Goal: Find specific page/section: Find specific page/section

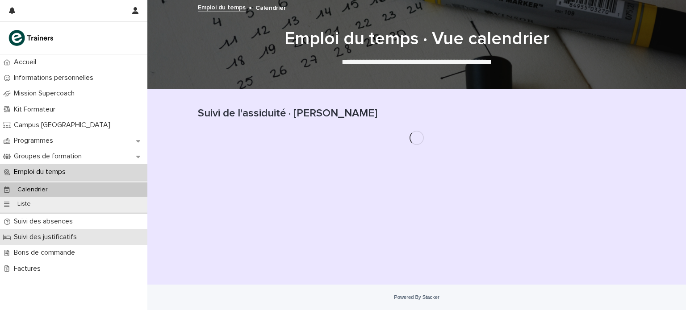
click at [73, 244] on div "Suivi des justificatifs" at bounding box center [73, 238] width 147 height 16
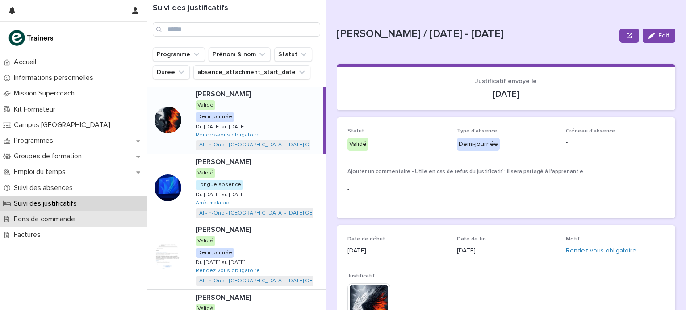
click at [105, 225] on div "Bons de commande" at bounding box center [73, 220] width 147 height 16
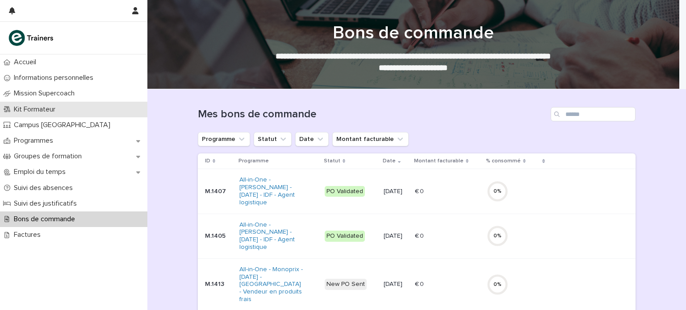
click at [59, 107] on p "Kit Formateur" at bounding box center [36, 109] width 52 height 8
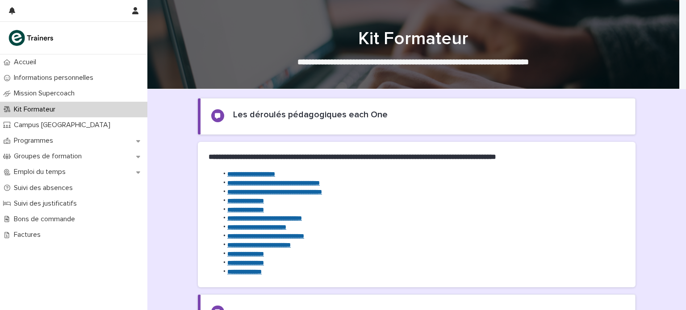
click at [263, 192] on strong "**********" at bounding box center [274, 192] width 95 height 6
